Goal: Use online tool/utility: Use online tool/utility

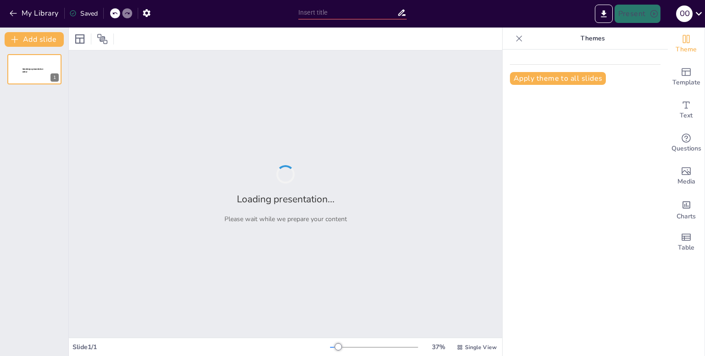
type input "Fundamentos de la Arquitectura de Software para Sistemas Autónomos"
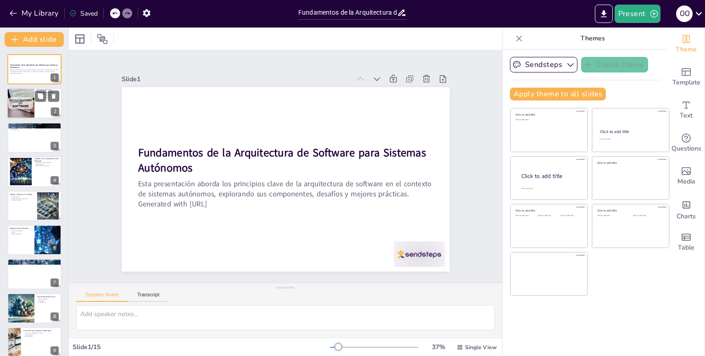
click at [30, 103] on div at bounding box center [20, 103] width 31 height 31
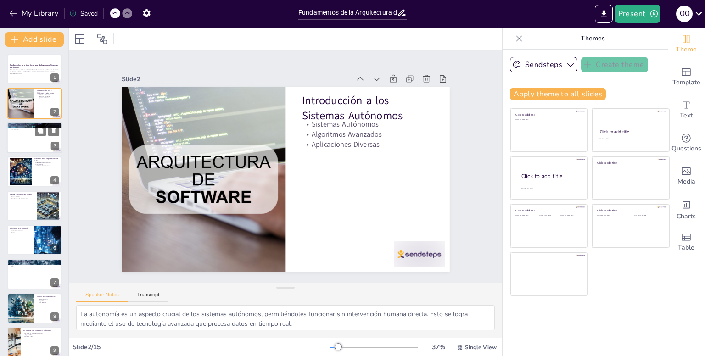
click at [15, 147] on div at bounding box center [34, 137] width 55 height 31
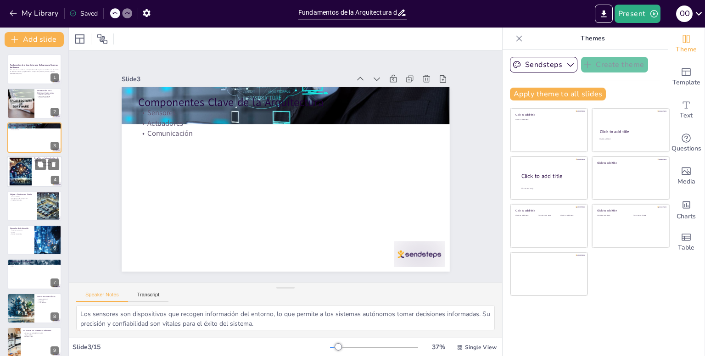
click at [29, 170] on div at bounding box center [20, 172] width 49 height 28
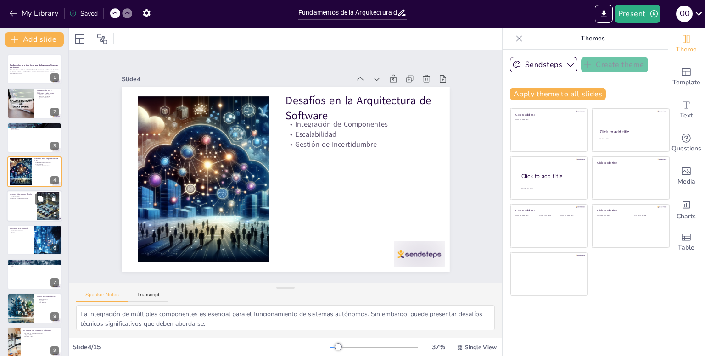
click at [32, 209] on div at bounding box center [34, 206] width 55 height 31
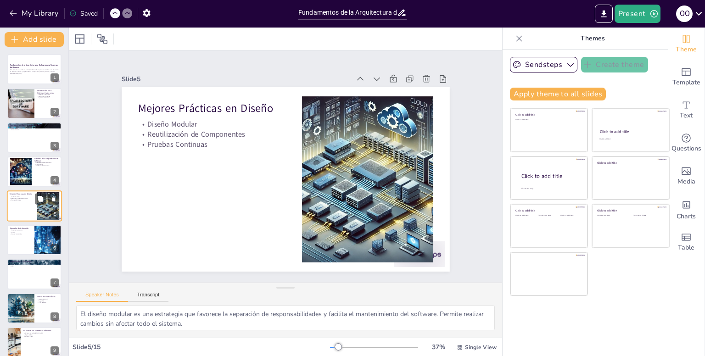
scroll to position [4, 0]
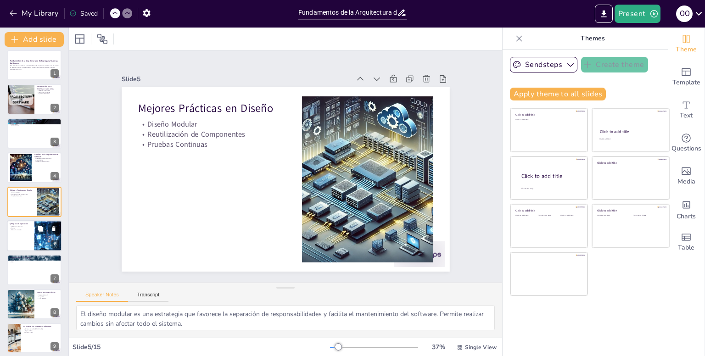
click at [38, 236] on div at bounding box center [48, 236] width 28 height 44
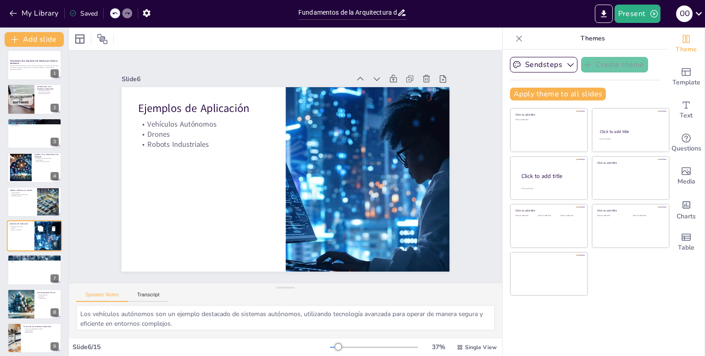
scroll to position [39, 0]
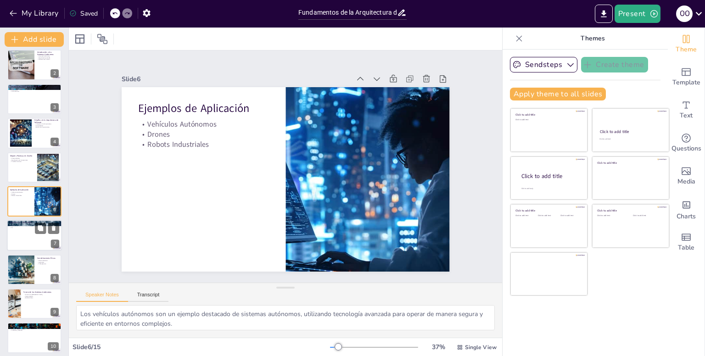
click at [25, 249] on div at bounding box center [34, 235] width 55 height 31
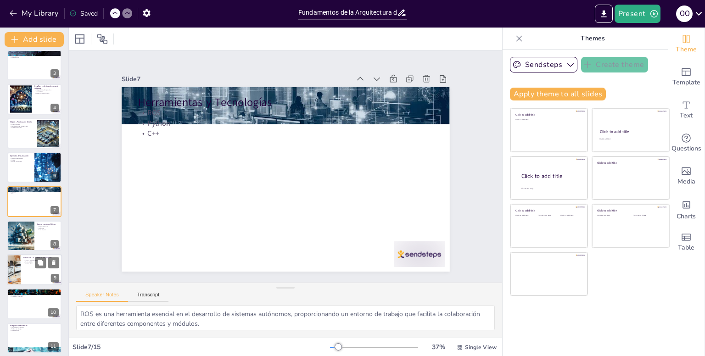
click at [30, 277] on div at bounding box center [34, 269] width 55 height 31
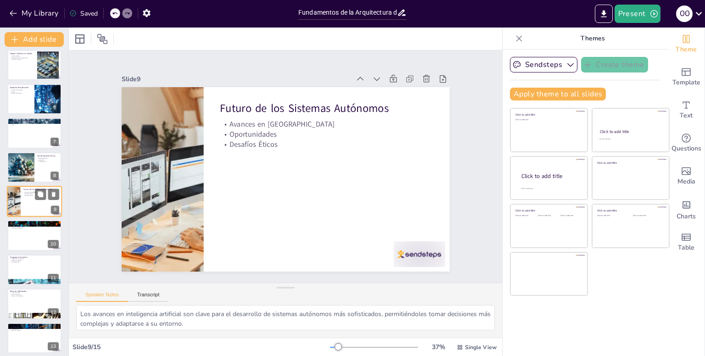
click at [30, 277] on div at bounding box center [34, 270] width 54 height 30
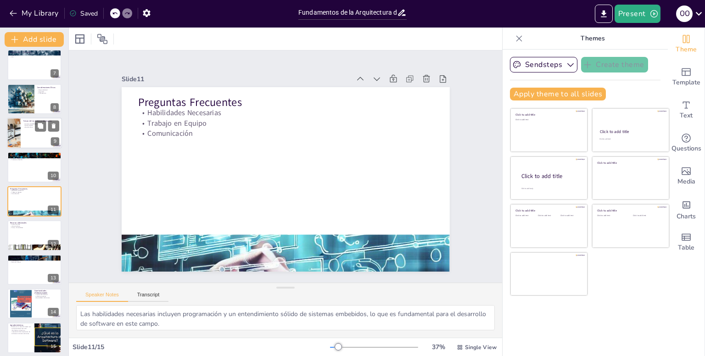
click at [30, 277] on div at bounding box center [34, 270] width 54 height 30
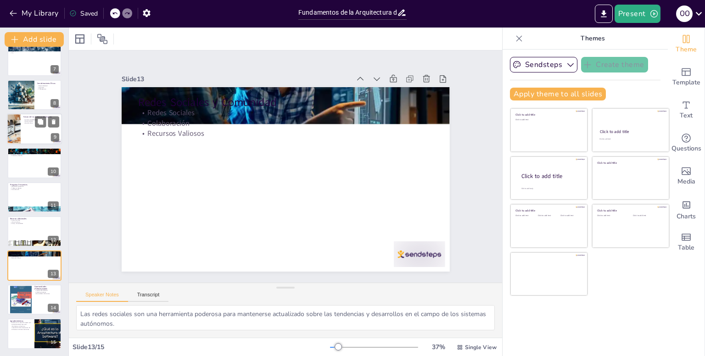
click at [30, 277] on div at bounding box center [34, 266] width 54 height 30
click at [23, 290] on div at bounding box center [21, 300] width 22 height 32
type textarea "Los ingenieros de software son responsables del diseño y desarrollo de solucion…"
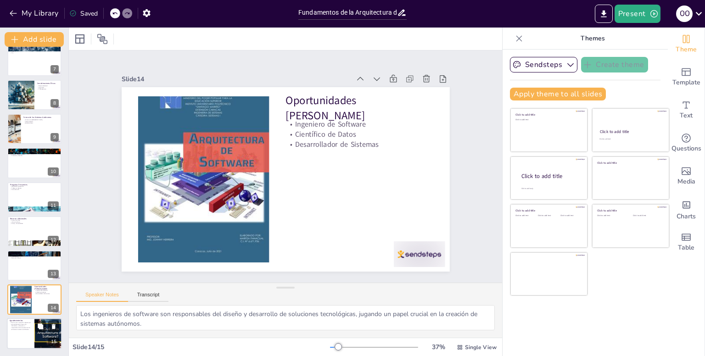
click at [26, 326] on p "Gracias por su atención. Espero que esta presentación haya sido informativa y ú…" at bounding box center [21, 326] width 22 height 9
